Goal: Transaction & Acquisition: Purchase product/service

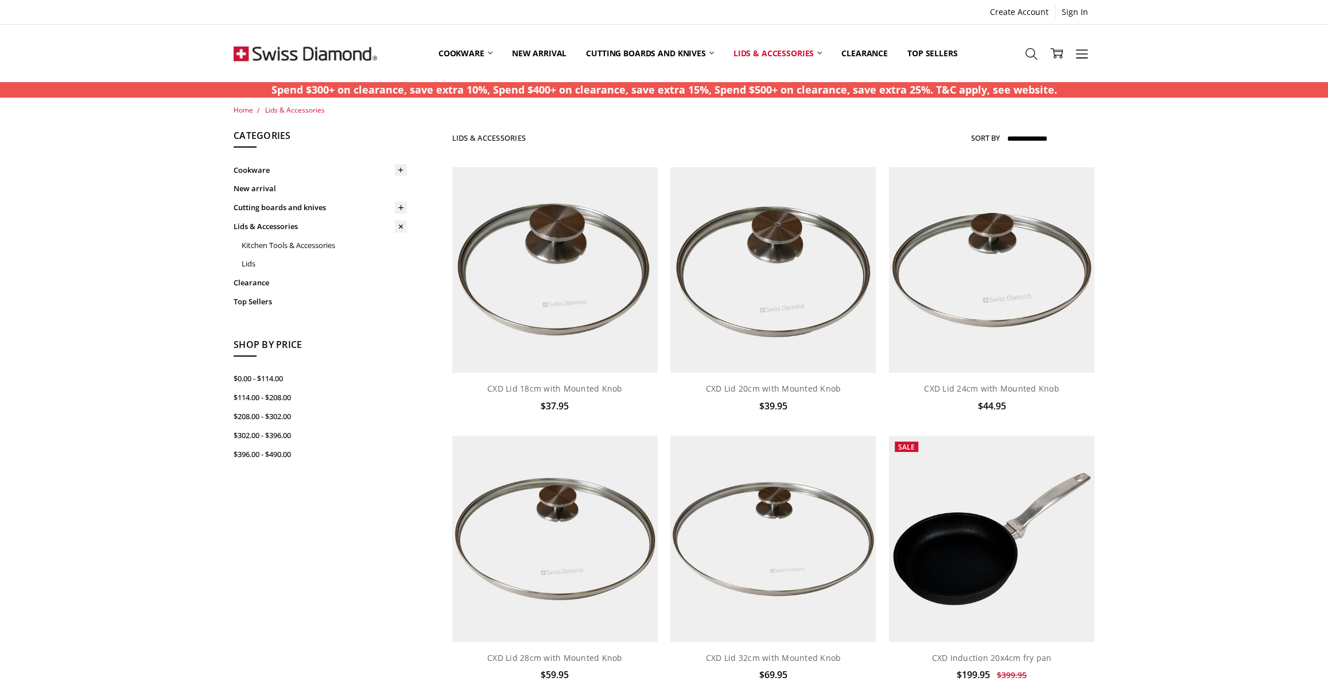
click at [340, 533] on div "Show Filters Filter Browse by Categories Cookware Shop By Collection CXD Hard A…" at bounding box center [664, 692] width 874 height 1127
click at [265, 51] on img at bounding box center [305, 53] width 143 height 57
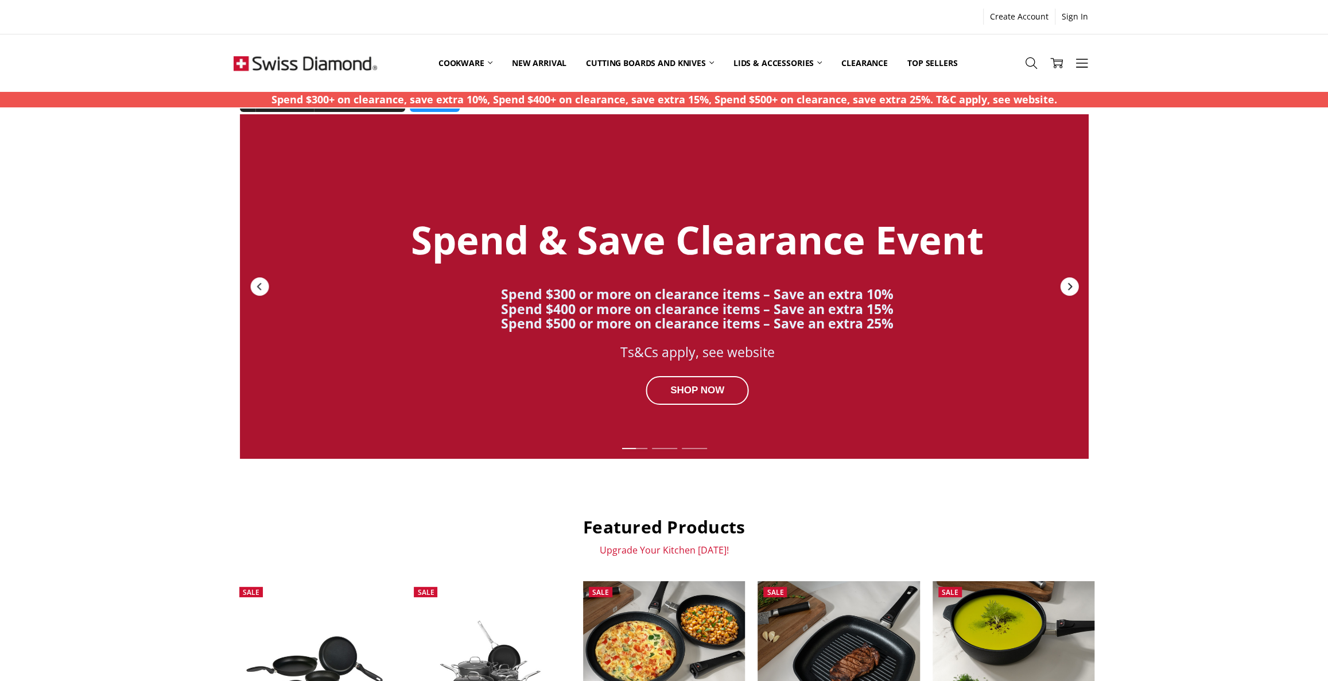
click at [1074, 285] on div "Next" at bounding box center [1069, 286] width 18 height 18
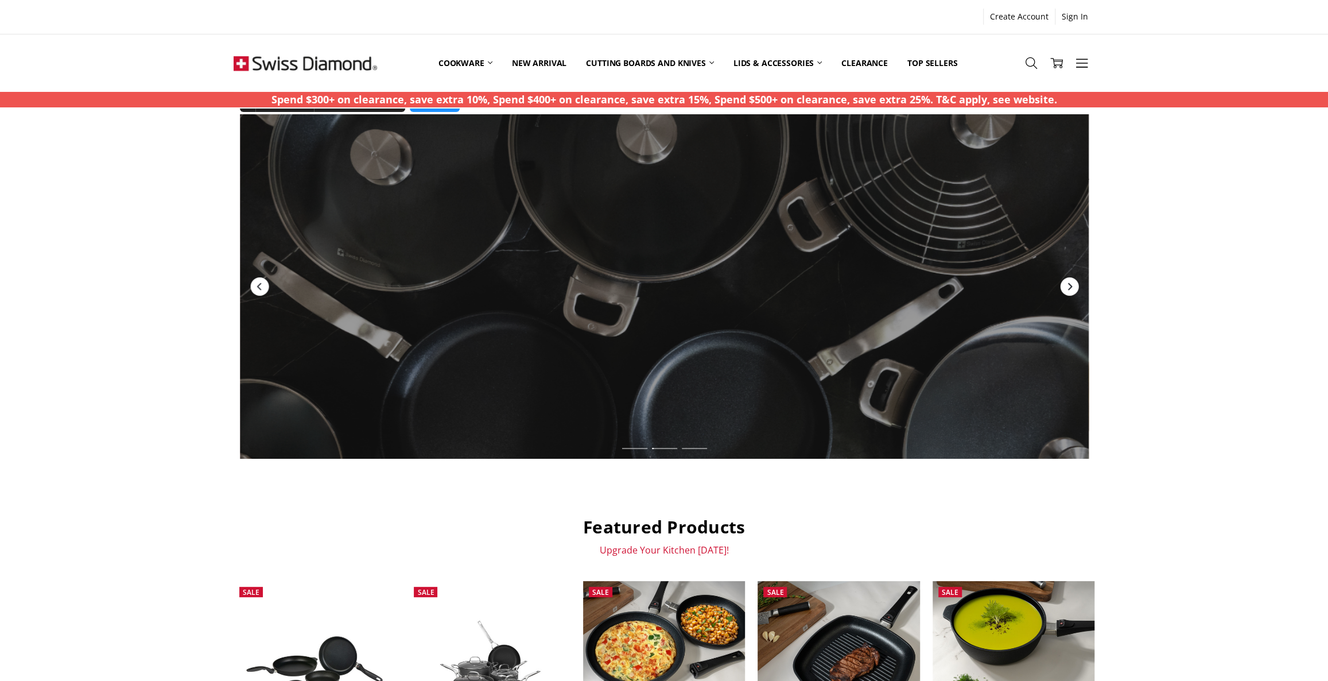
click at [1074, 285] on div "Next" at bounding box center [1069, 286] width 18 height 18
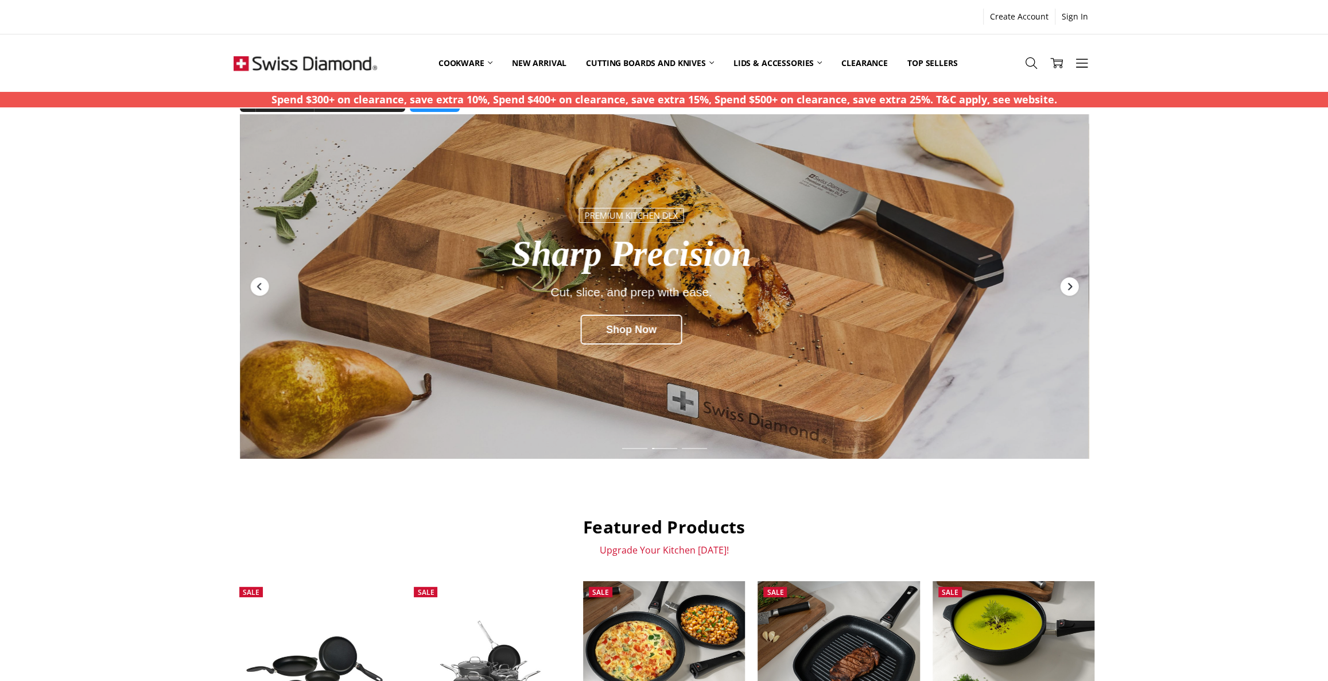
click at [1074, 285] on div "Next" at bounding box center [1069, 286] width 18 height 18
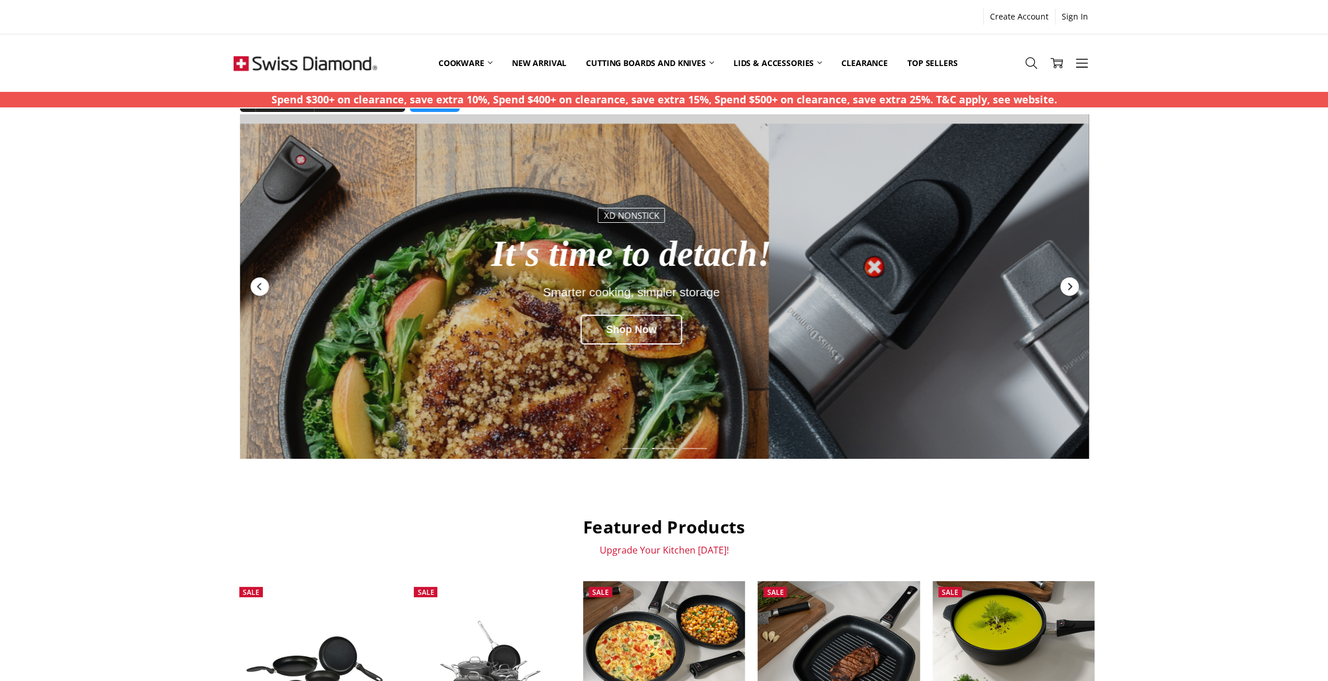
click at [1074, 285] on div "Next" at bounding box center [1069, 286] width 18 height 18
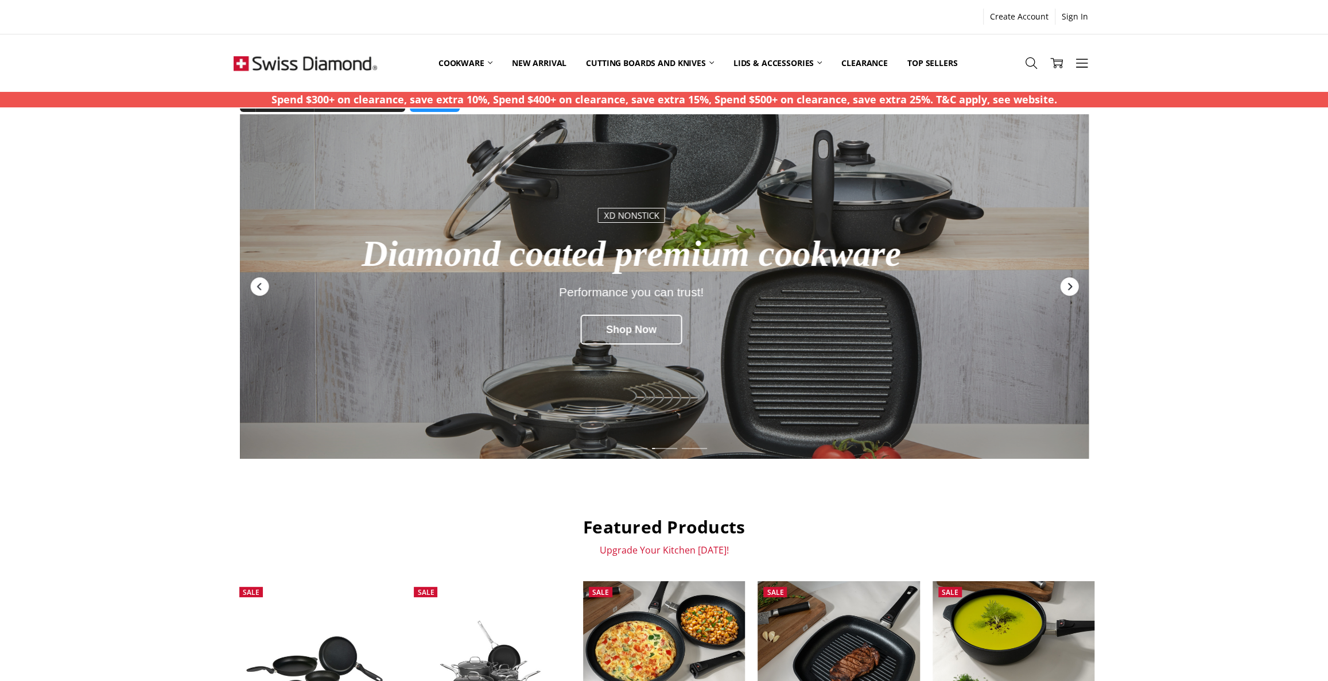
click at [1074, 285] on div "Next" at bounding box center [1069, 286] width 18 height 18
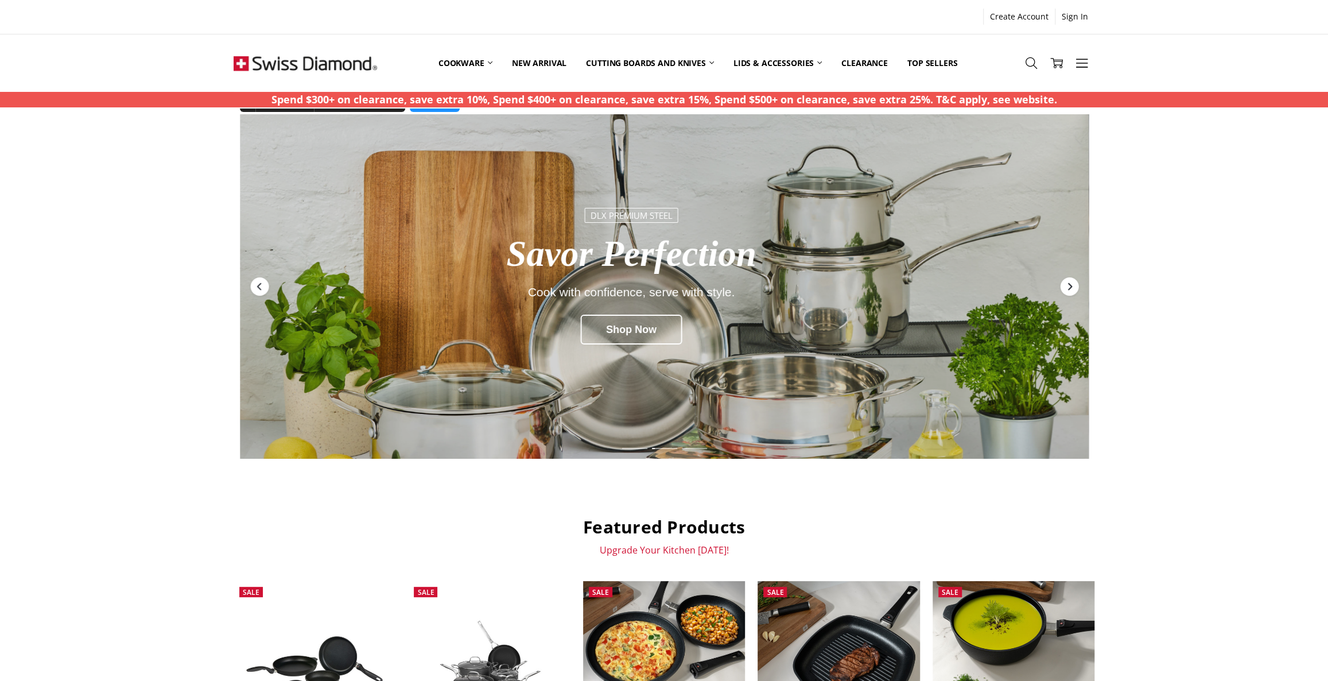
click at [1074, 285] on div "Next" at bounding box center [1069, 286] width 18 height 18
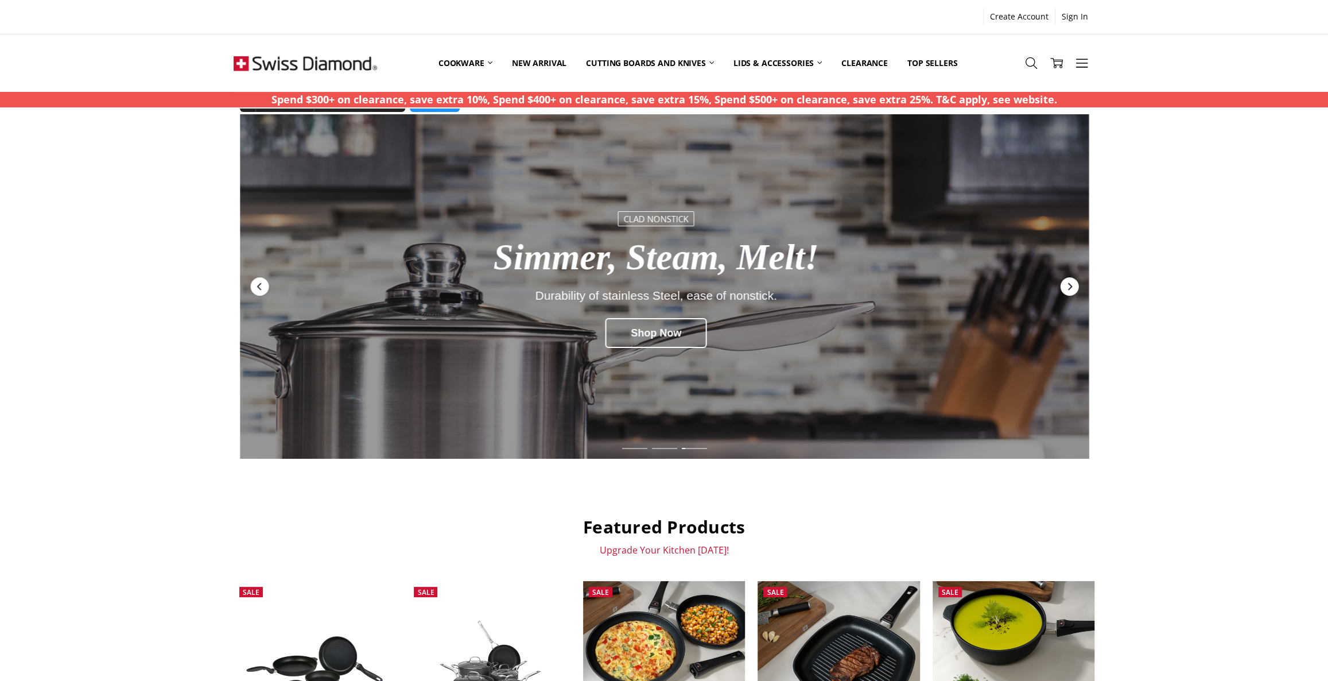
click at [1074, 285] on div "Next" at bounding box center [1069, 286] width 18 height 18
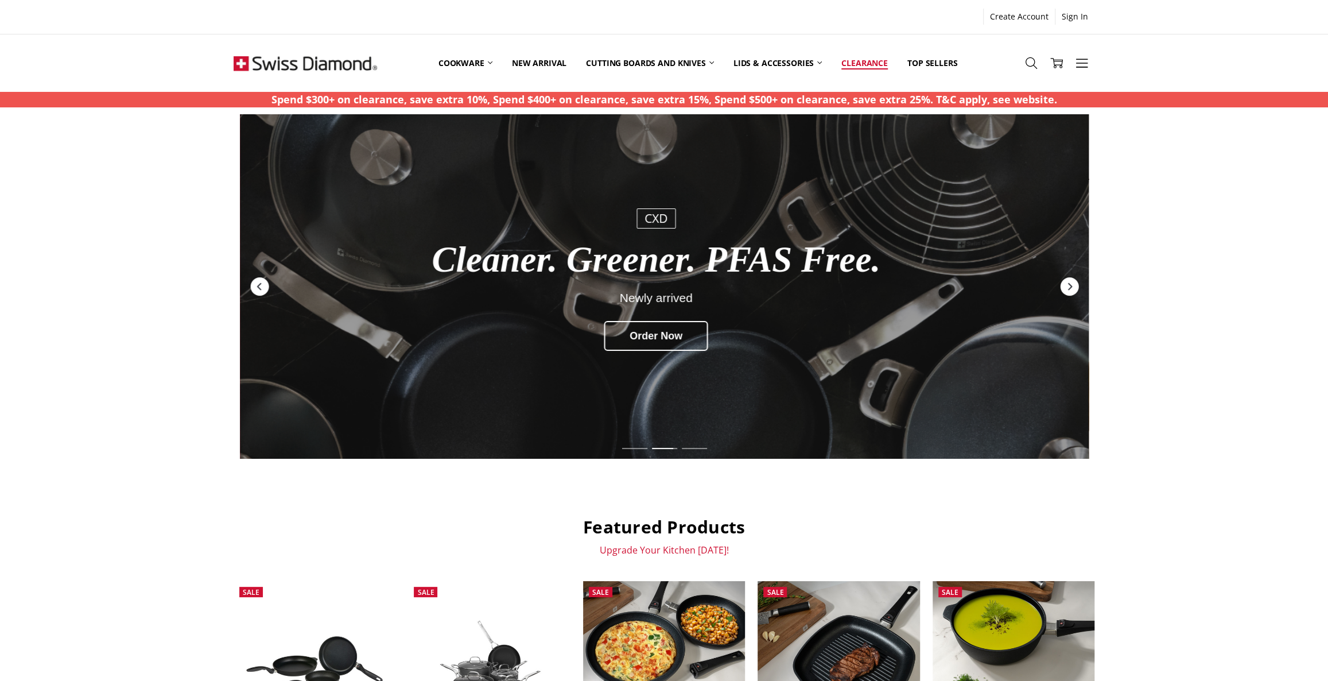
click at [880, 65] on link "Clearance" at bounding box center [865, 62] width 66 height 51
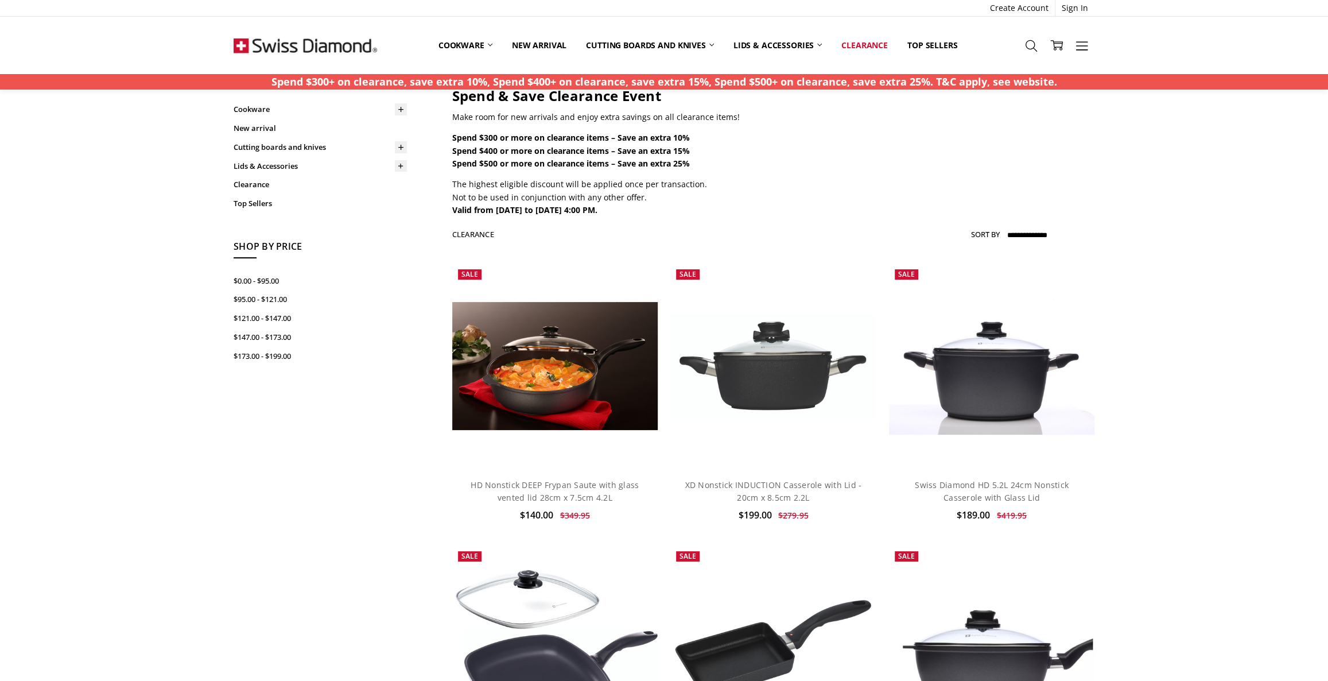
scroll to position [52, 0]
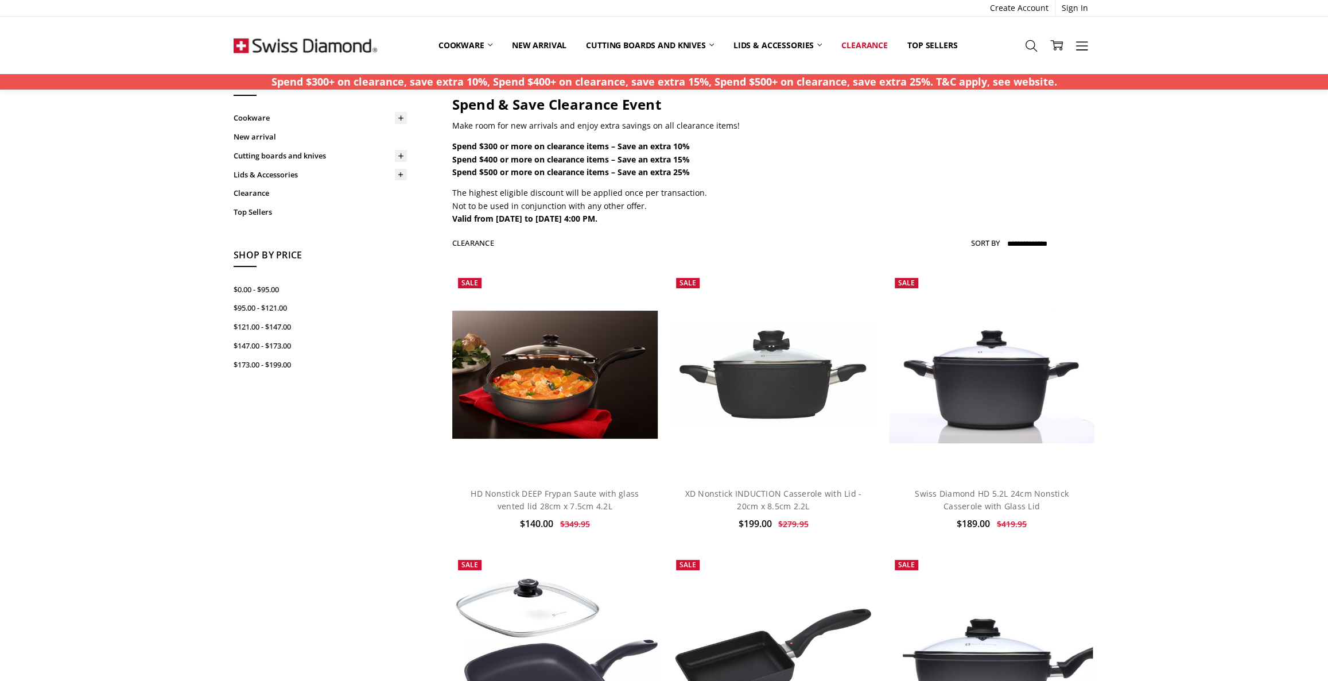
click at [351, 49] on img at bounding box center [305, 45] width 143 height 57
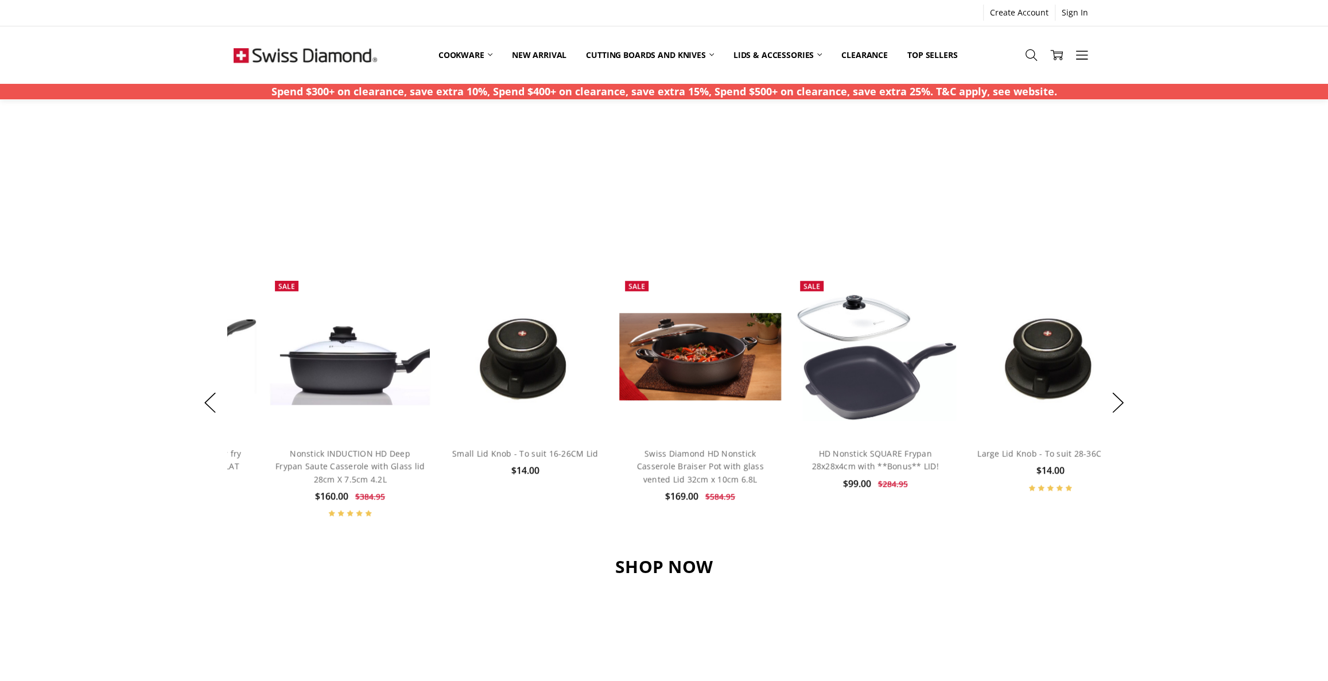
scroll to position [730, 0]
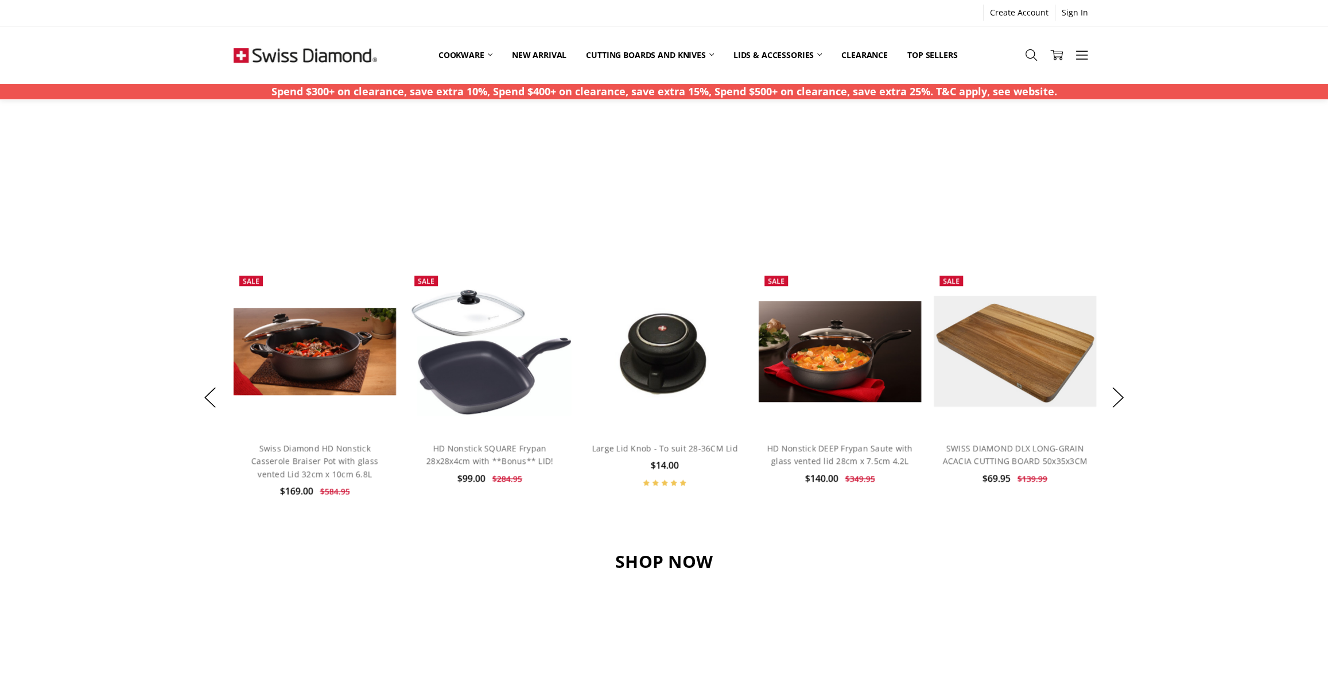
click at [1218, 352] on div "Spend & Save Clearance Event Spend $300 or more on clearance items – Save an ex…" at bounding box center [664, 10] width 1328 height 1252
click at [930, 53] on link "Top Sellers" at bounding box center [932, 54] width 69 height 25
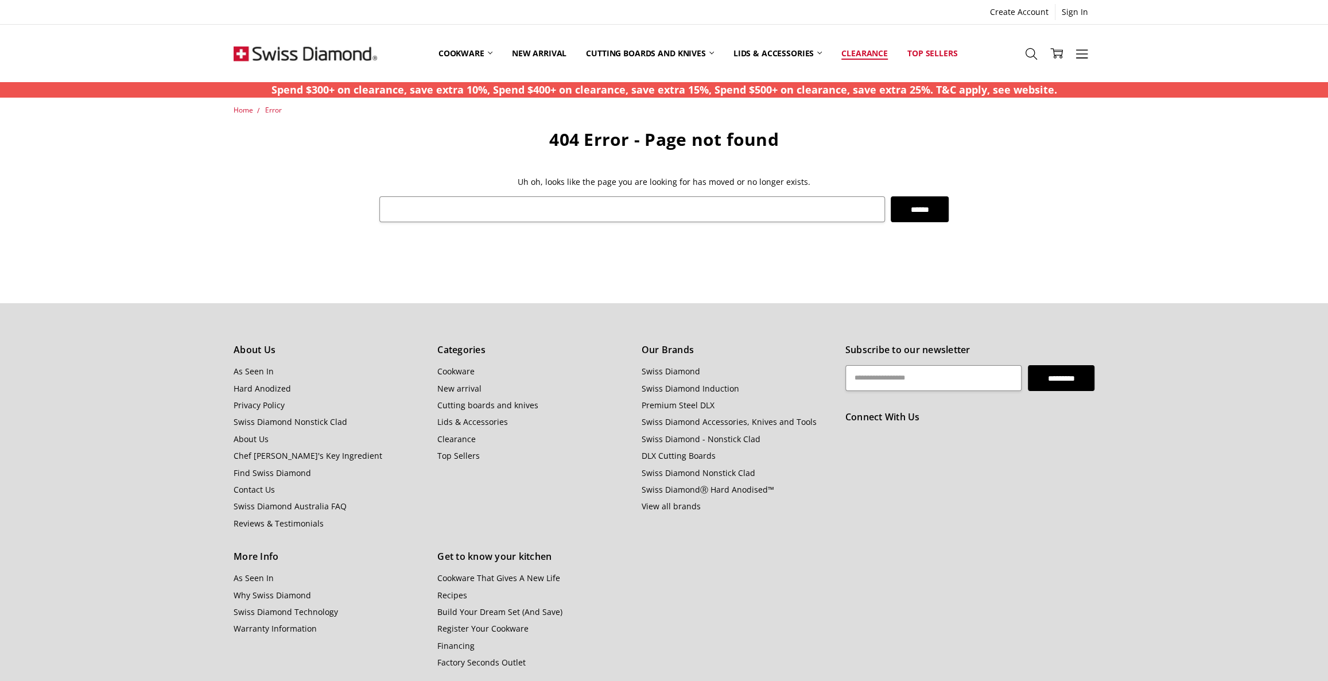
click at [854, 51] on link "Clearance" at bounding box center [865, 53] width 66 height 51
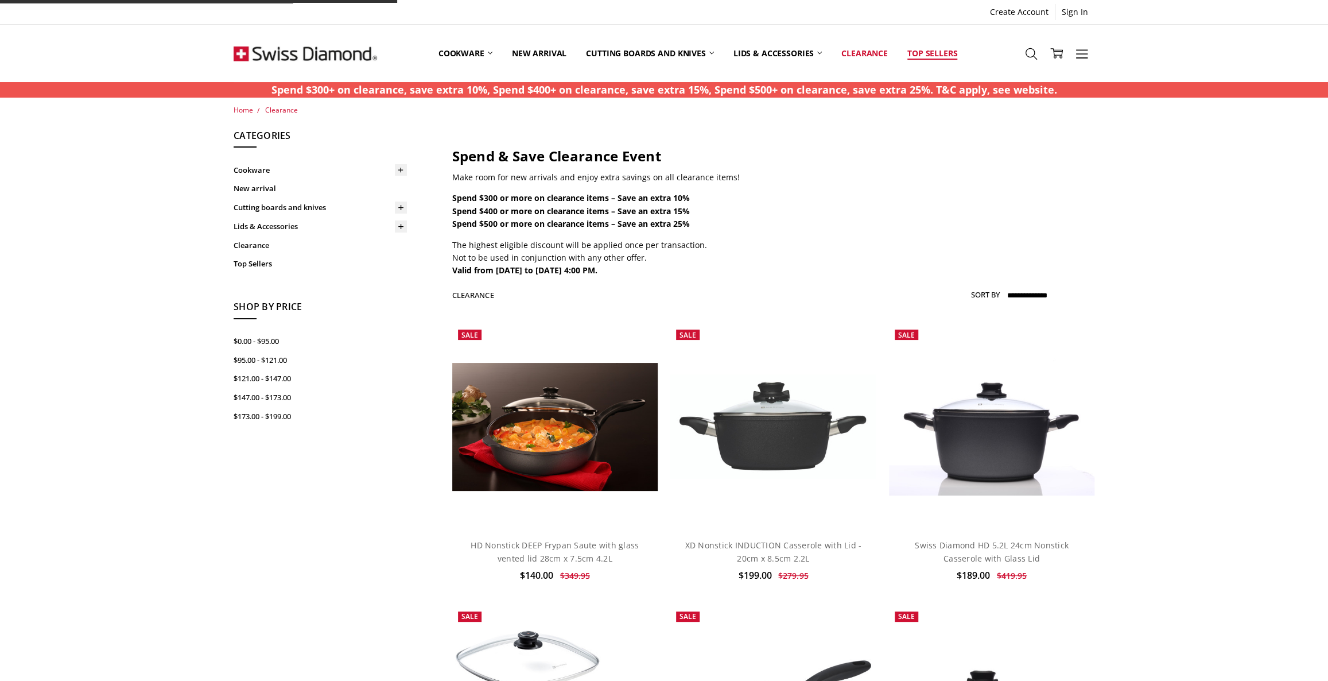
drag, startPoint x: 0, startPoint y: 0, endPoint x: 936, endPoint y: 53, distance: 937.1
click at [936, 53] on link "Top Sellers" at bounding box center [932, 53] width 69 height 51
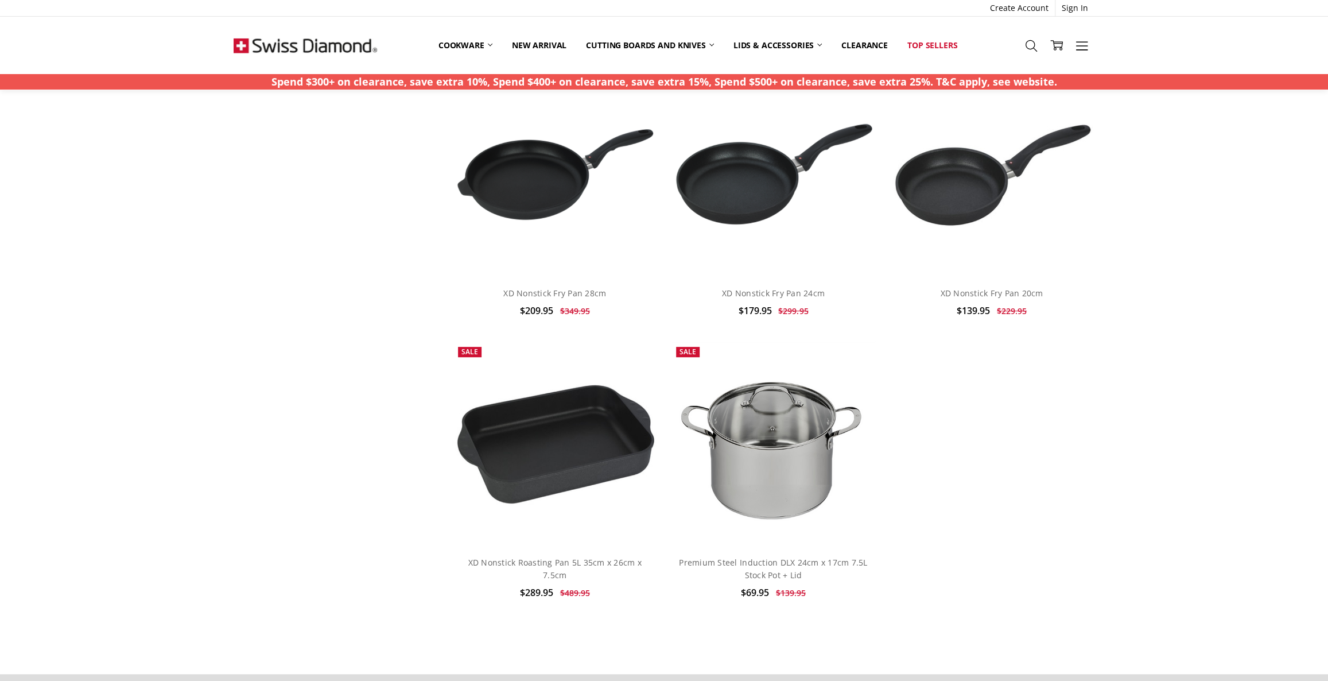
scroll to position [365, 0]
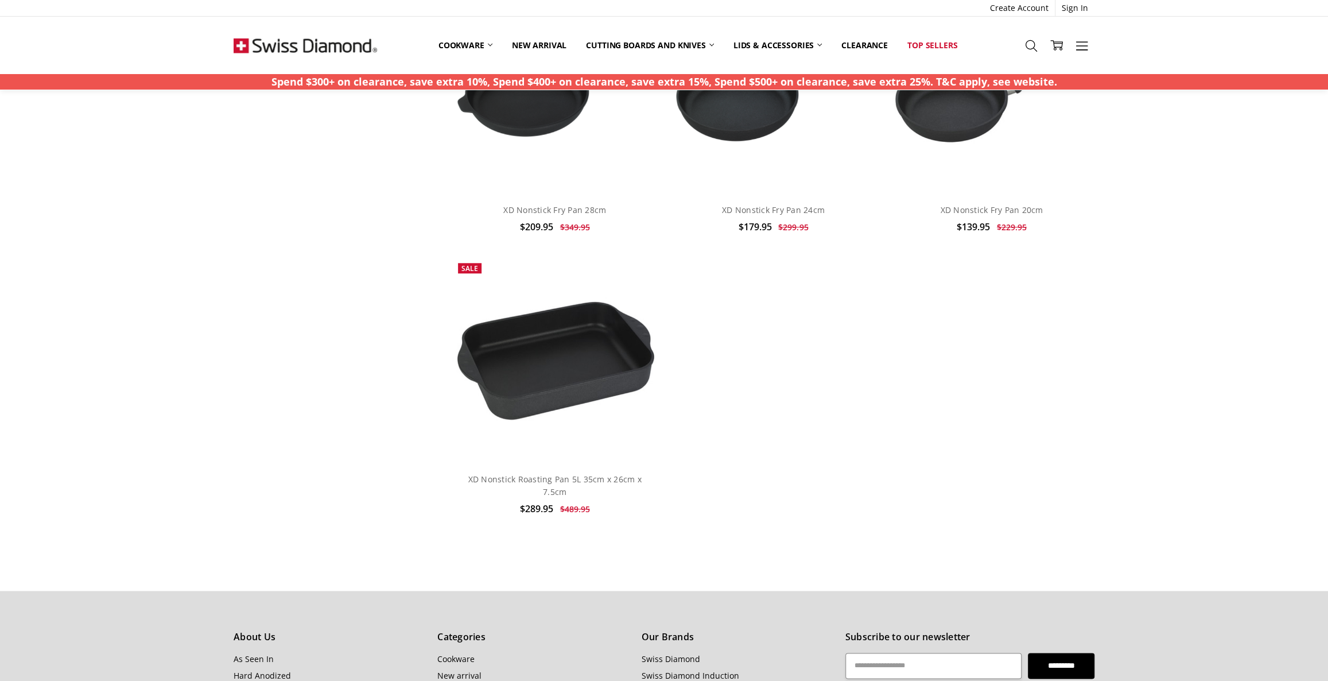
scroll to position [782, 0]
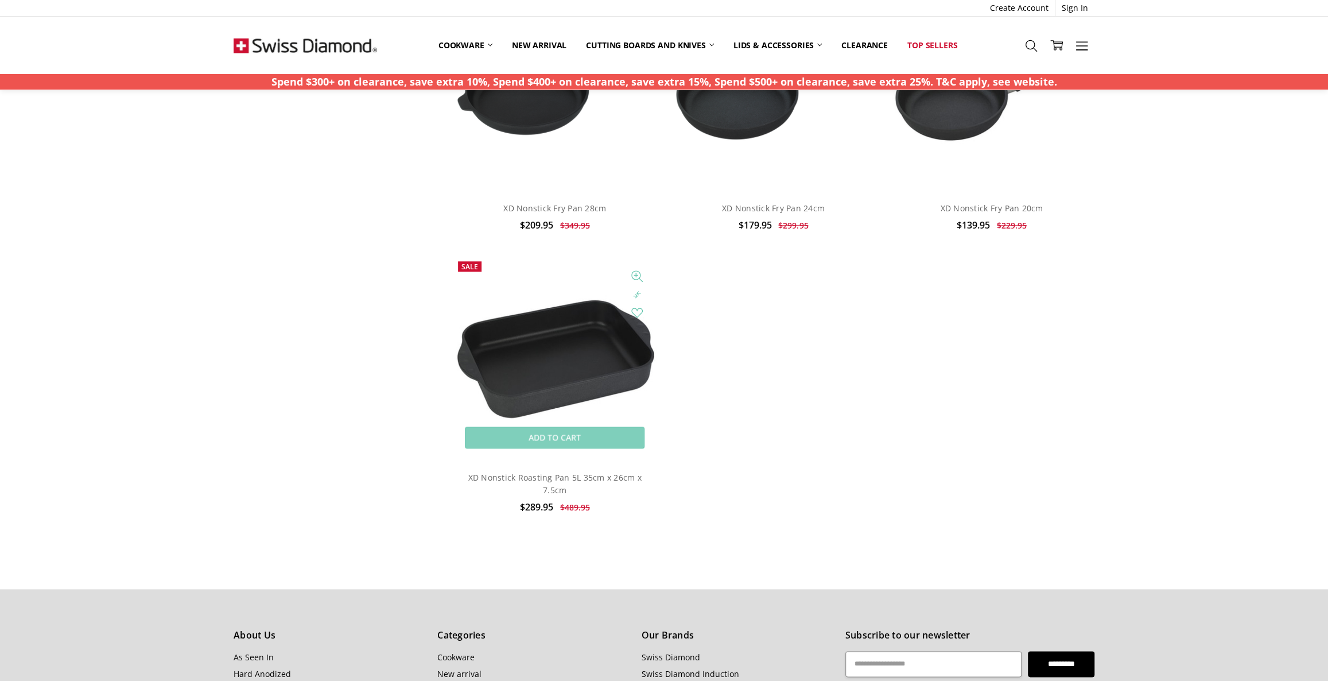
click at [543, 341] on img at bounding box center [554, 358] width 205 height 127
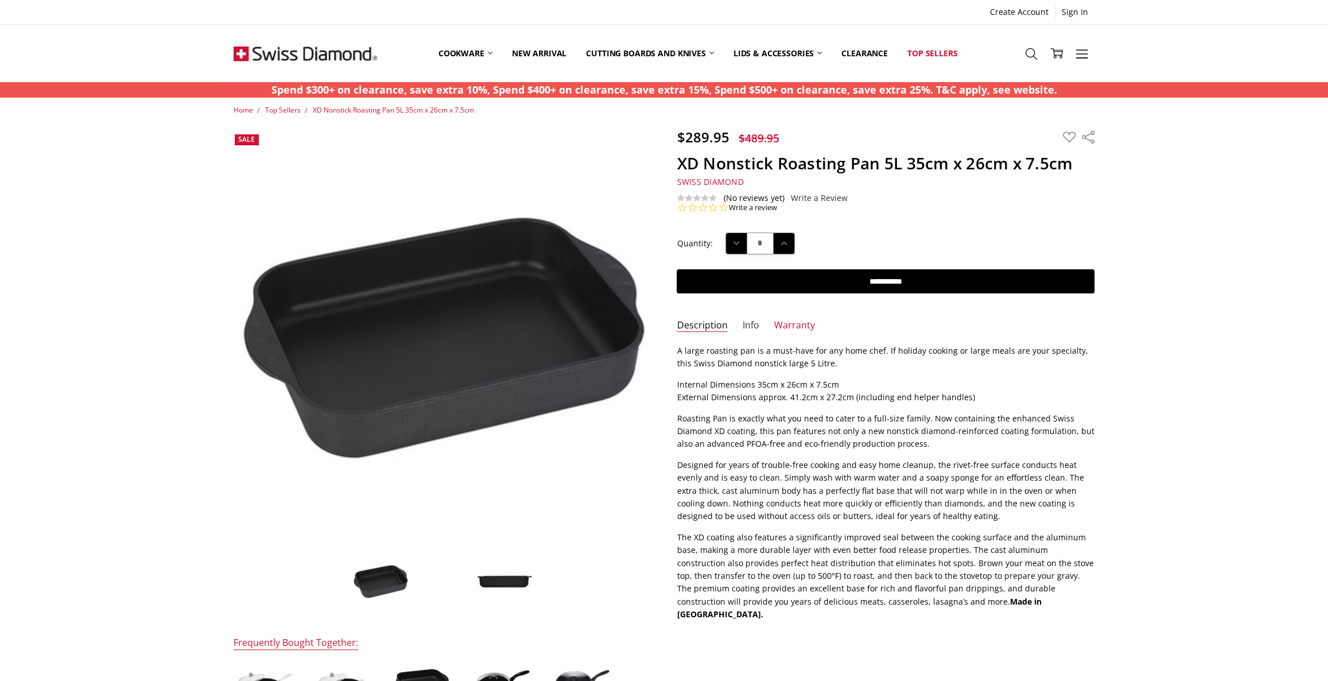
click at [754, 320] on link "Info" at bounding box center [751, 325] width 17 height 13
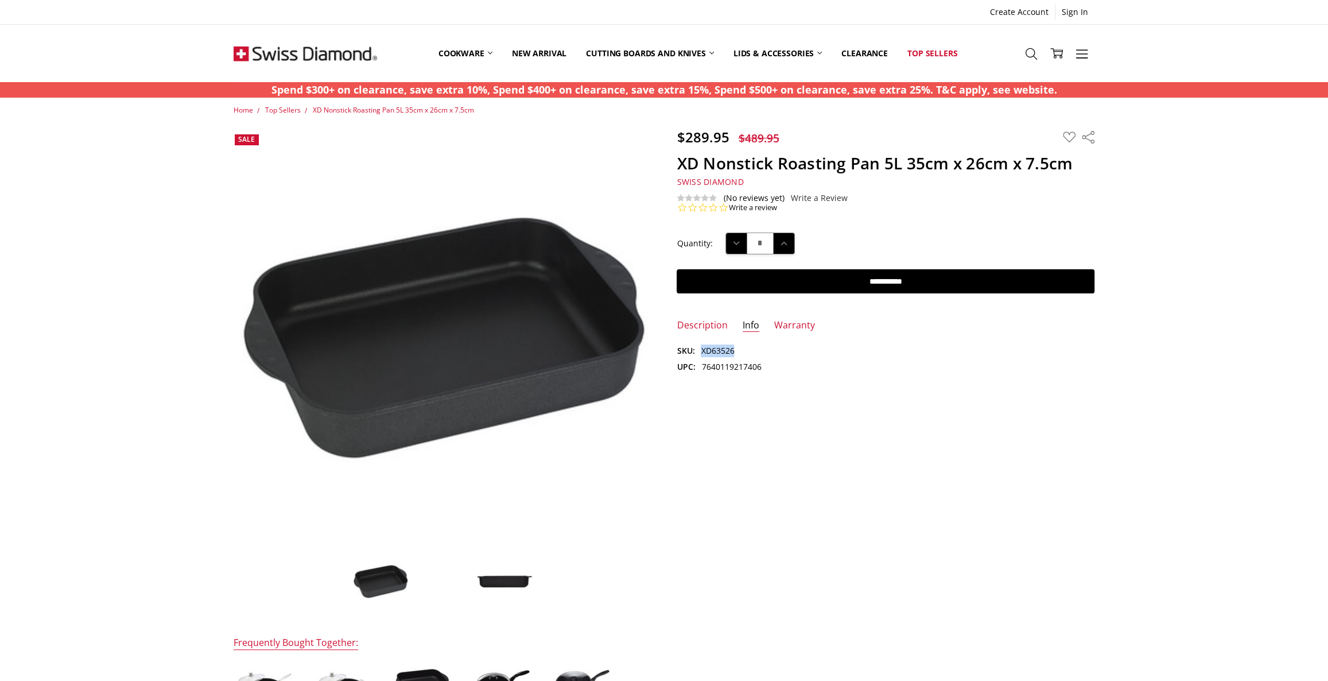
drag, startPoint x: 742, startPoint y: 351, endPoint x: 697, endPoint y: 351, distance: 44.2
click at [697, 351] on dl "SKU: XD63526 UPC: 7640119217406" at bounding box center [886, 358] width 418 height 29
copy dd "XD63526"
click at [856, 51] on link "Clearance" at bounding box center [865, 53] width 66 height 51
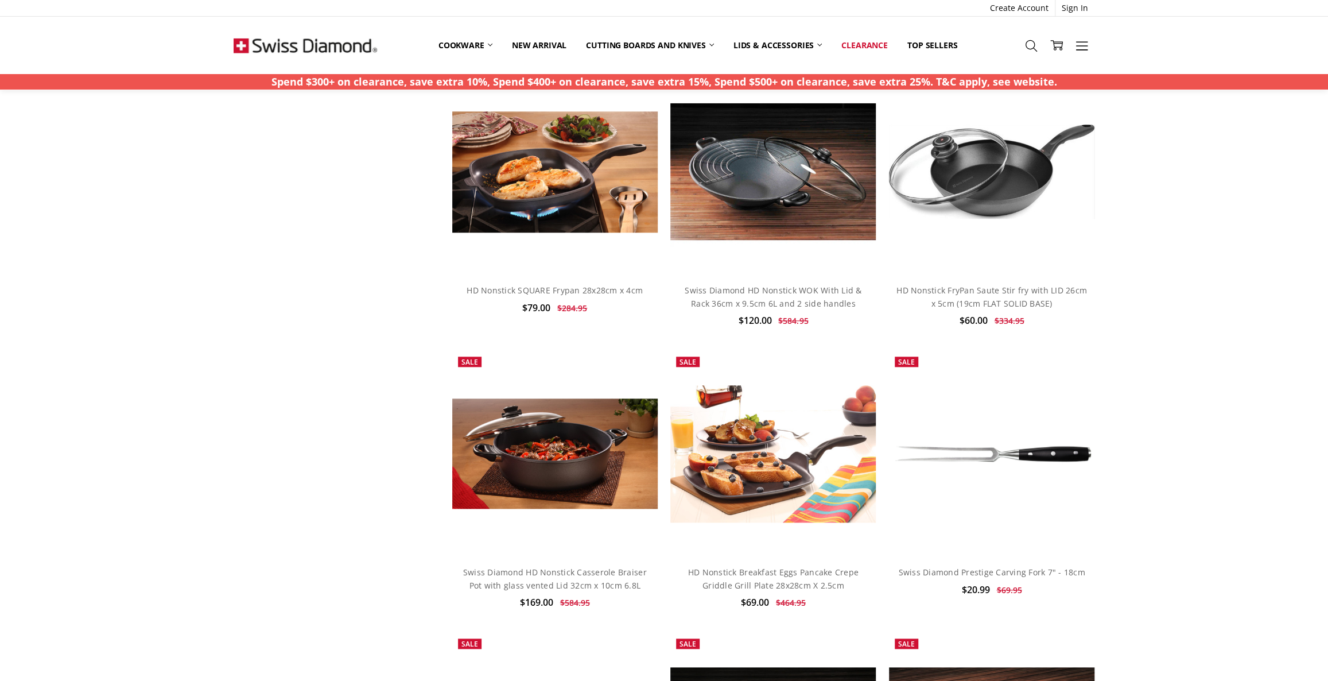
scroll to position [827, 0]
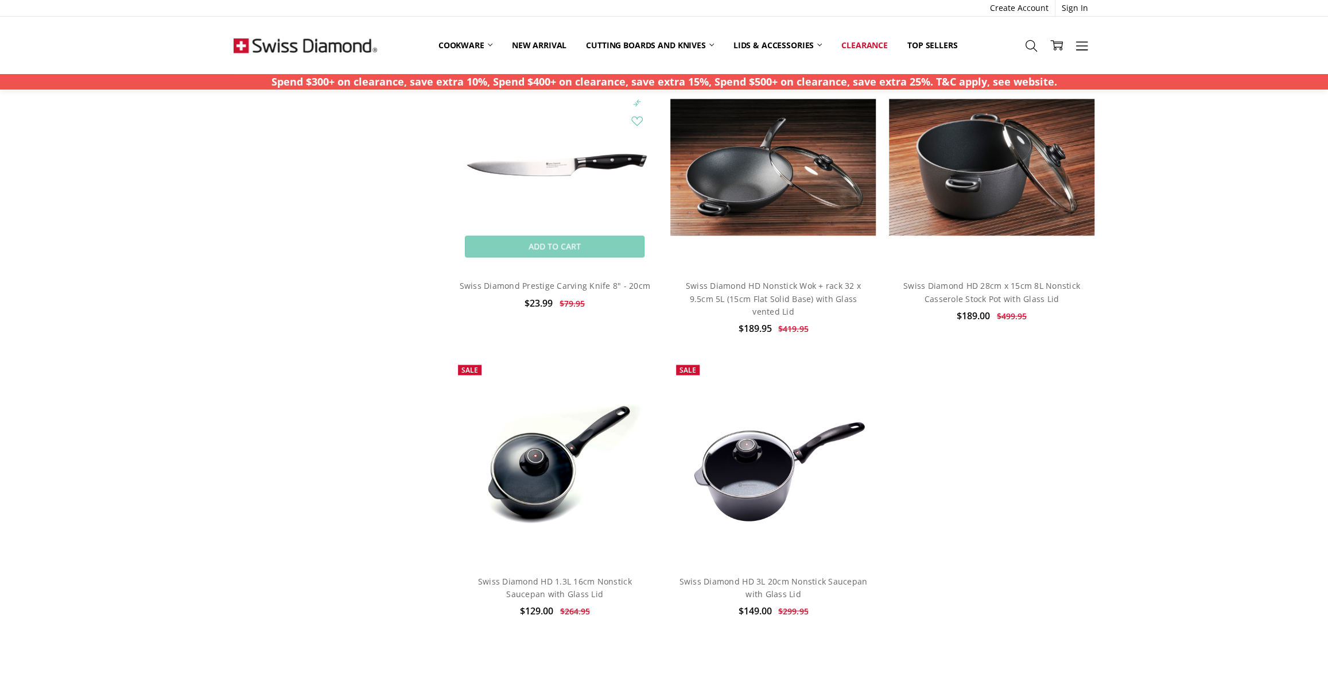
scroll to position [1401, 0]
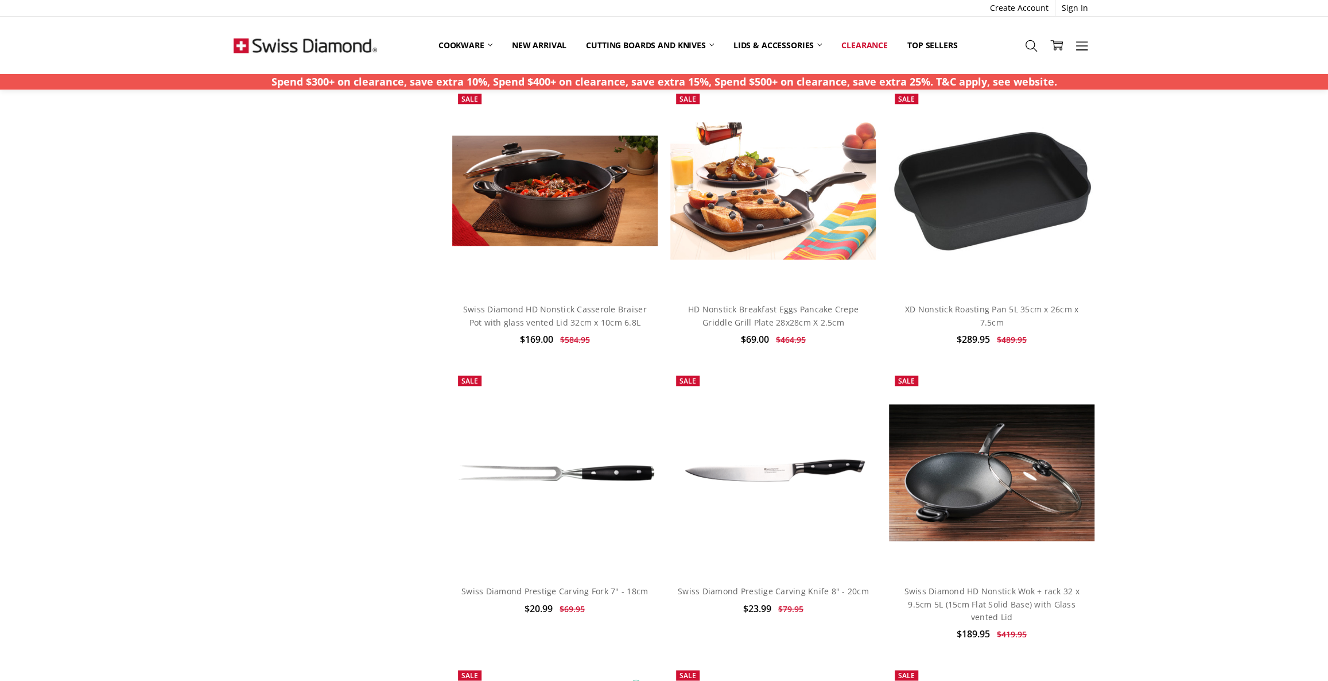
scroll to position [1096, 0]
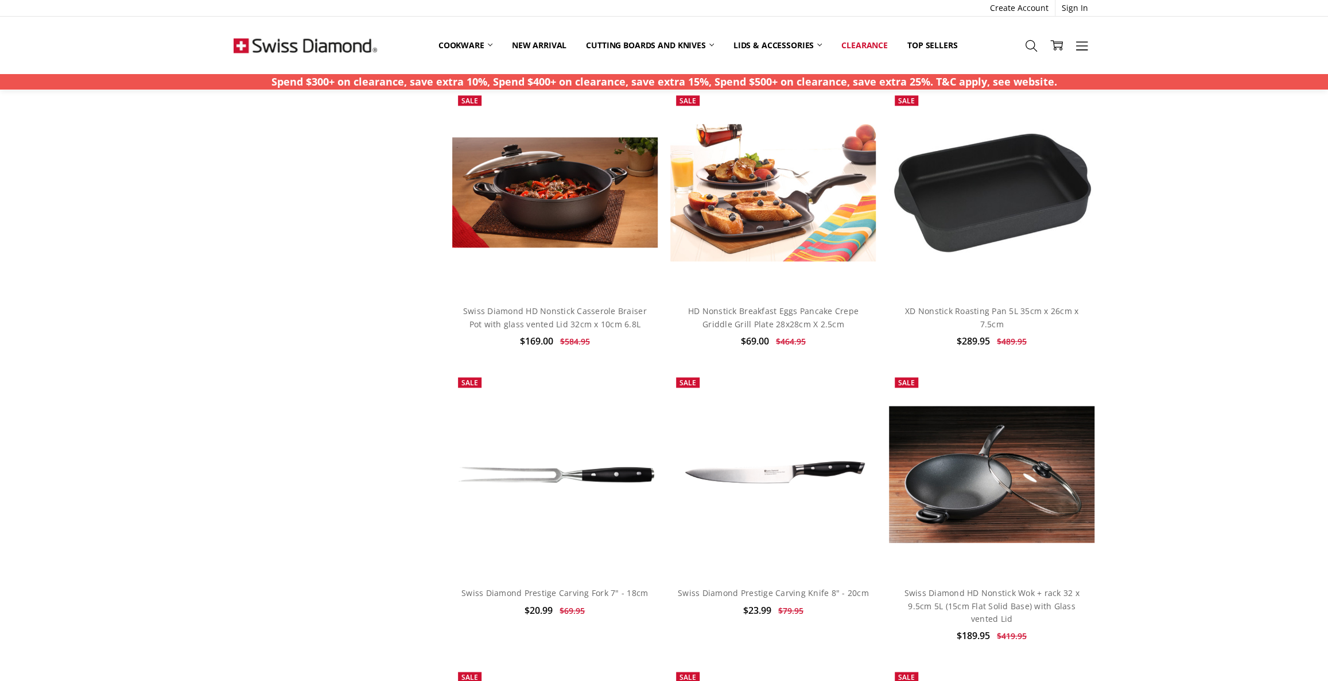
click at [1002, 277] on link "Add to Cart" at bounding box center [992, 272] width 180 height 22
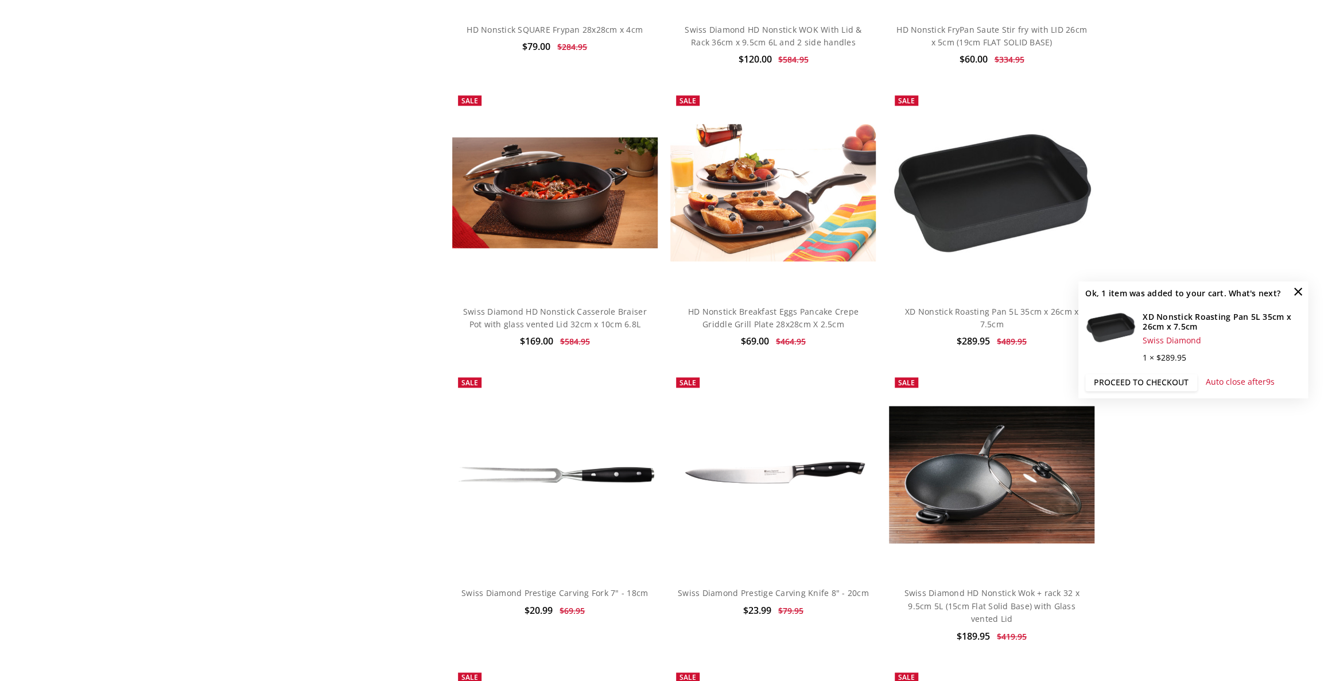
click at [1111, 377] on link "Proceed to checkout" at bounding box center [1141, 382] width 112 height 17
